Goal: Task Accomplishment & Management: Complete application form

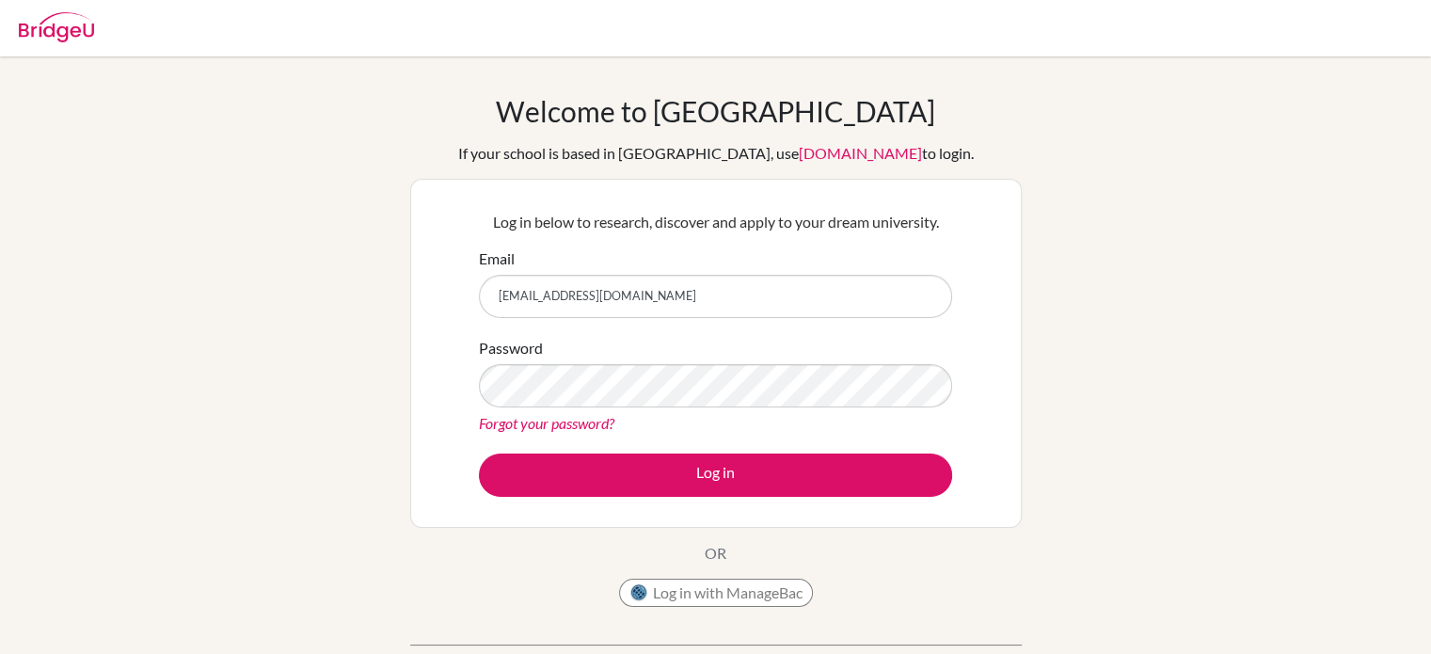
click at [479, 453] on button "Log in" at bounding box center [715, 474] width 473 height 43
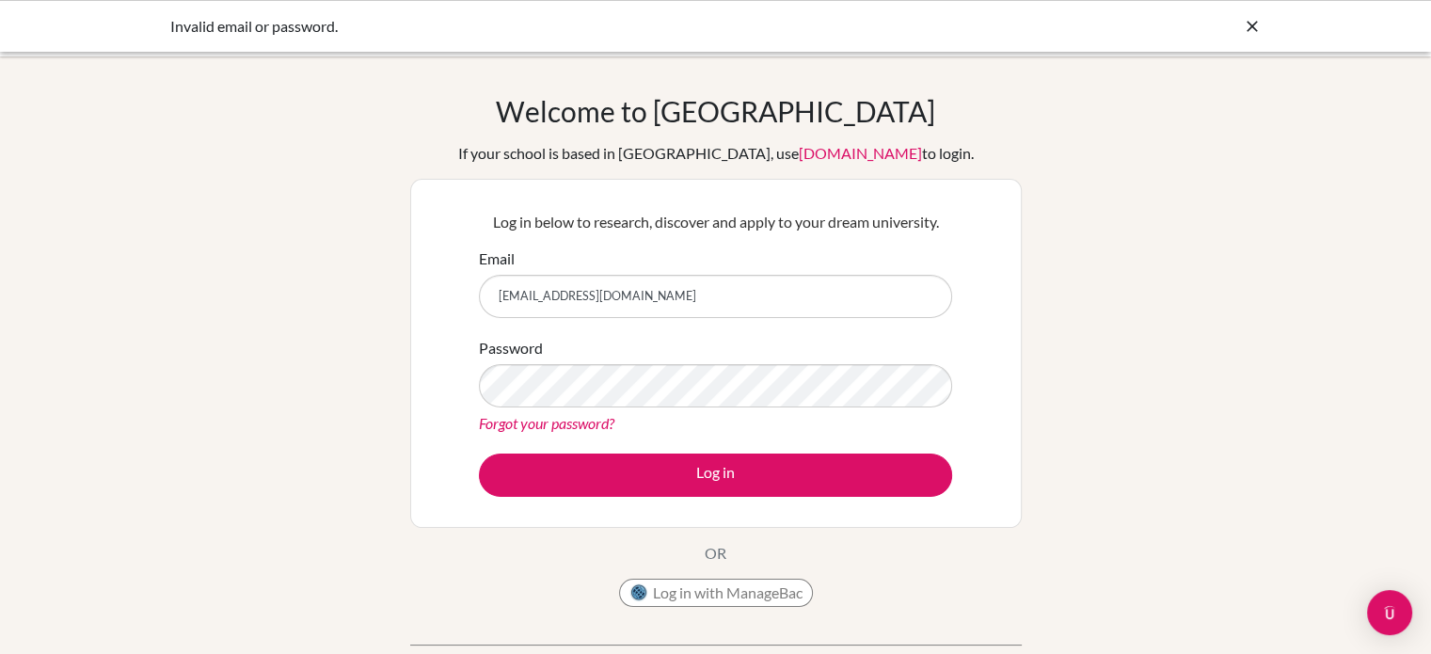
click at [680, 283] on input "[EMAIL_ADDRESS][DOMAIN_NAME]" at bounding box center [715, 296] width 473 height 43
click at [670, 292] on input "[EMAIL_ADDRESS][DOMAIN_NAME]" at bounding box center [715, 296] width 473 height 43
type input "[EMAIL_ADDRESS][DOMAIN_NAME]"
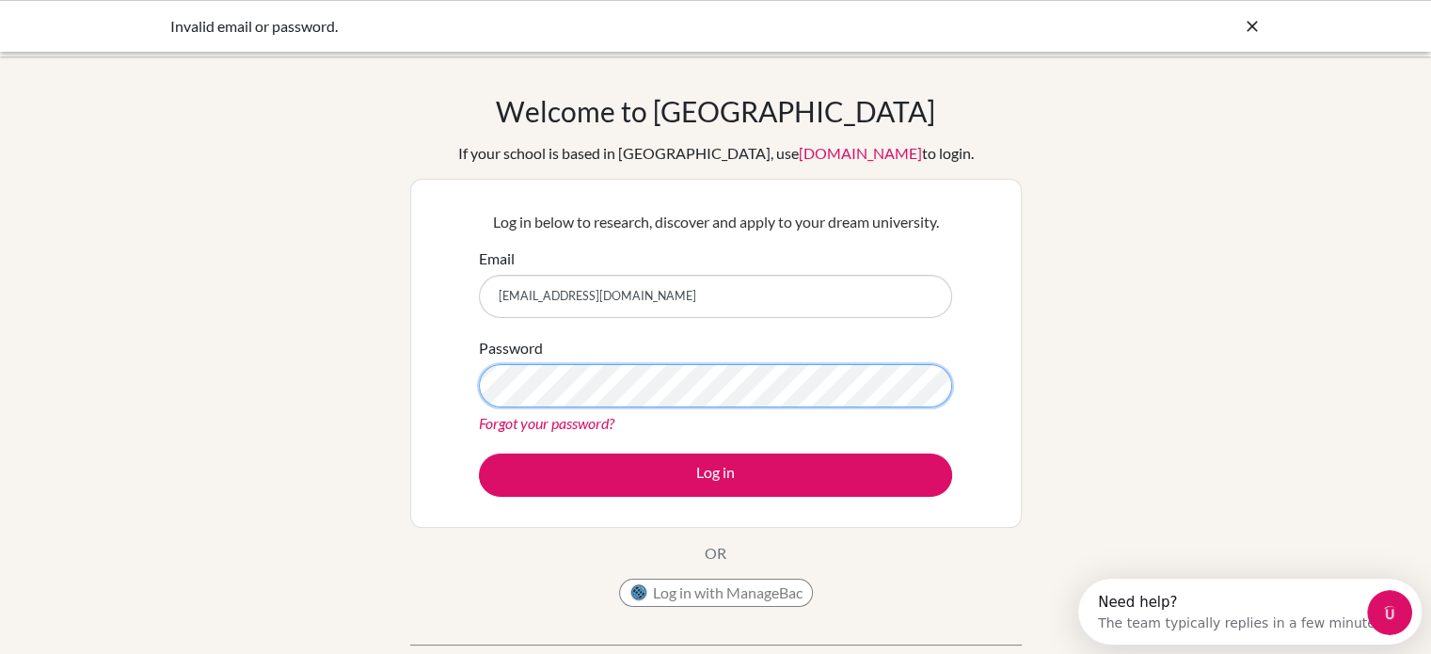
click at [479, 453] on button "Log in" at bounding box center [715, 474] width 473 height 43
